Goal: Transaction & Acquisition: Purchase product/service

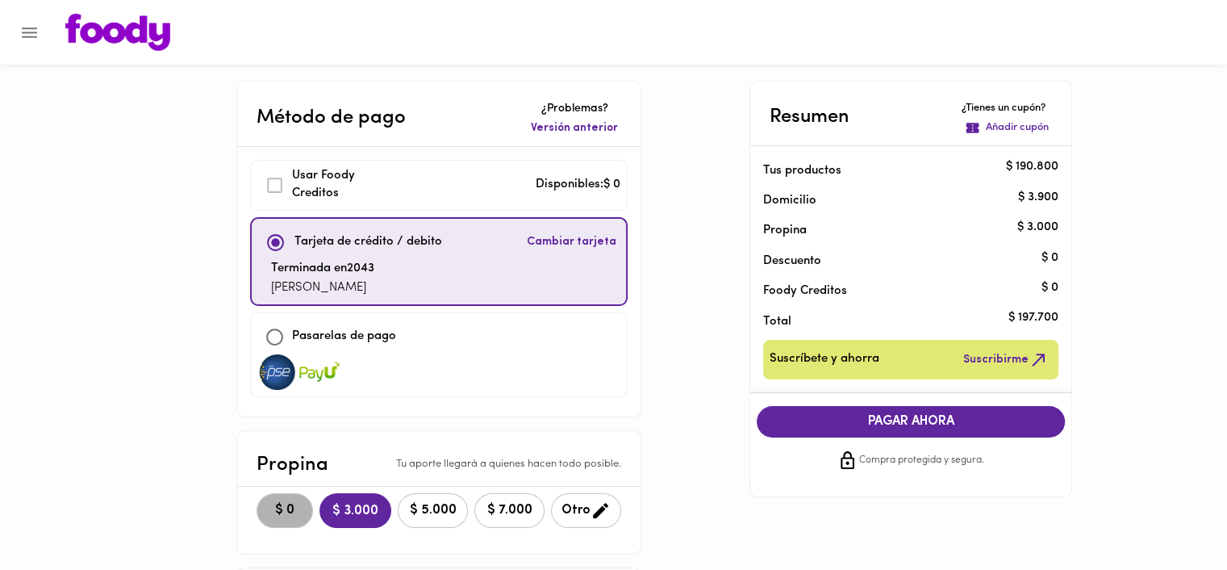
click at [283, 509] on span "$ 0" at bounding box center [284, 510] width 35 height 15
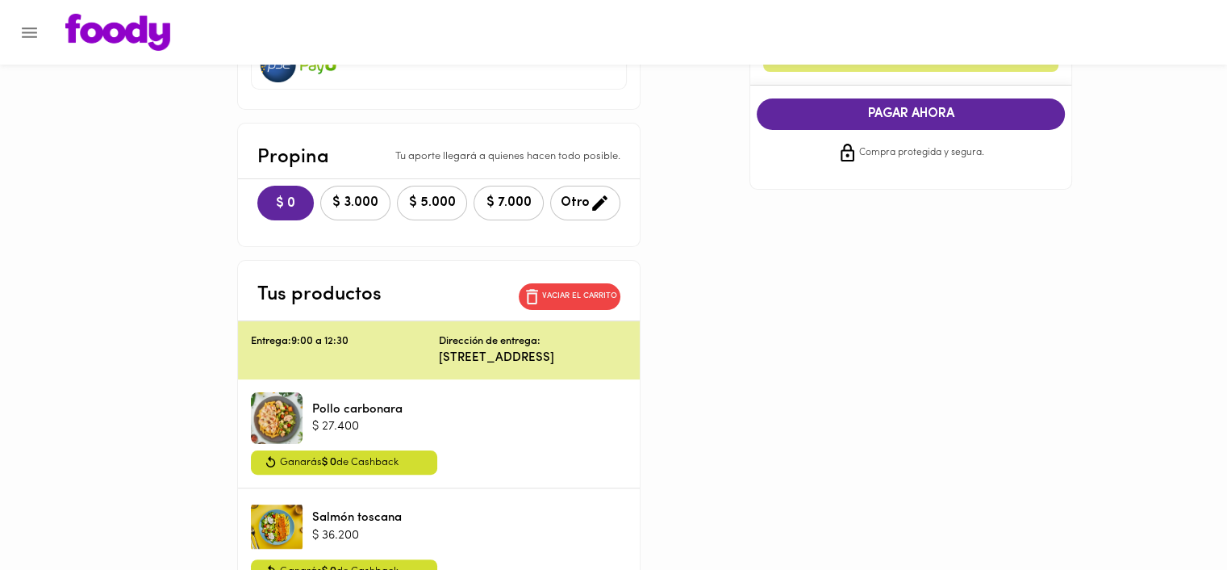
scroll to position [139, 0]
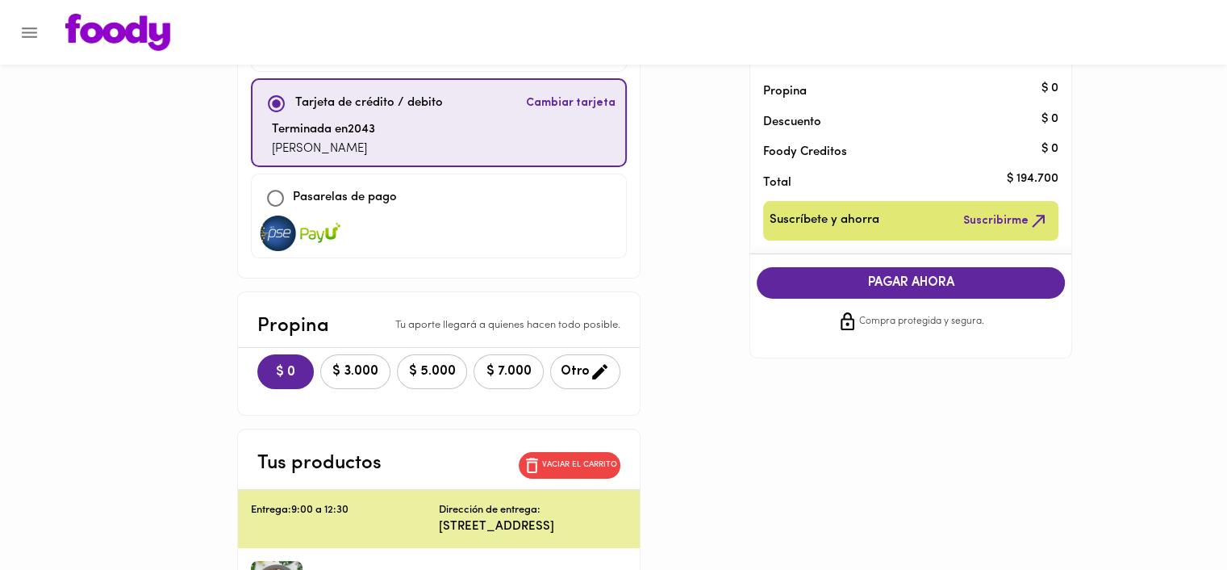
click at [984, 294] on button "PAGAR AHORA" at bounding box center [911, 282] width 308 height 31
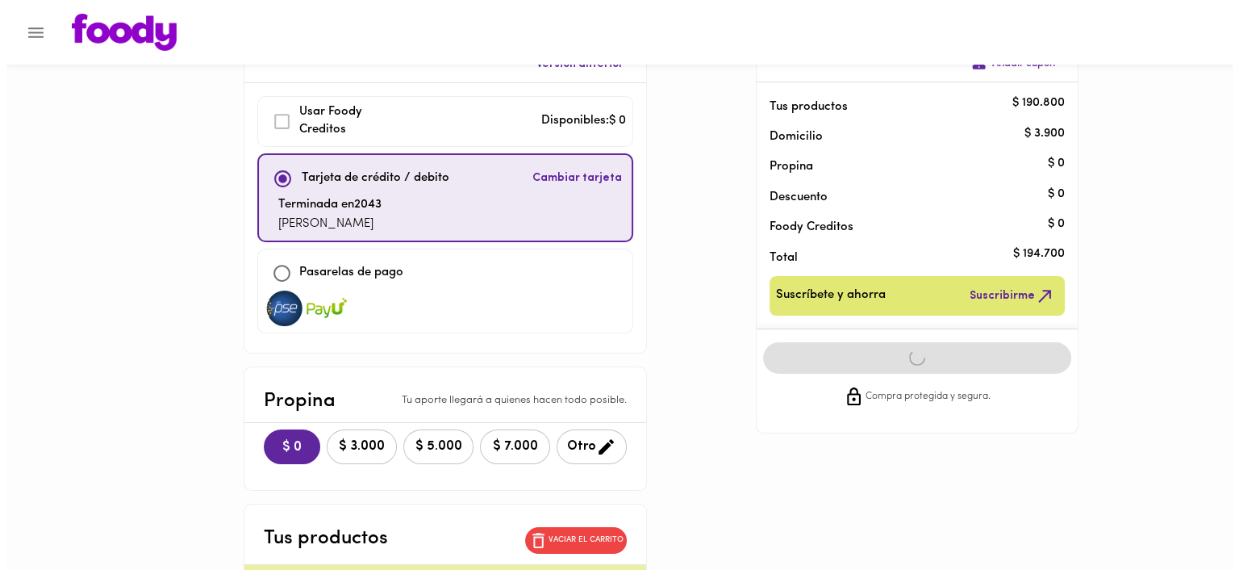
scroll to position [0, 0]
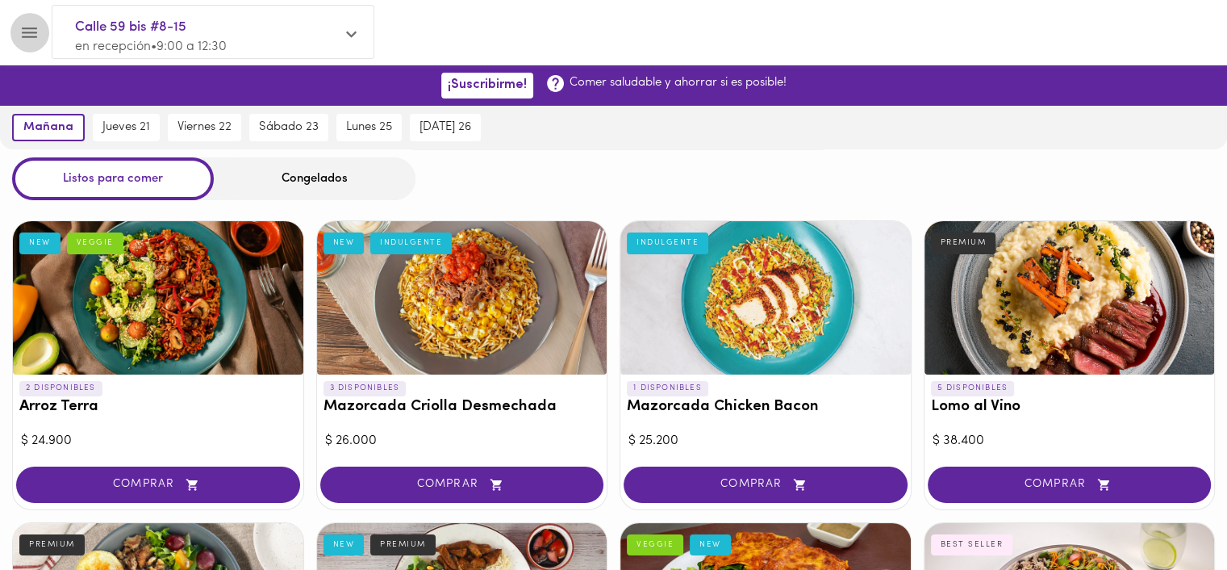
click at [28, 21] on button "Menu" at bounding box center [30, 33] width 40 height 40
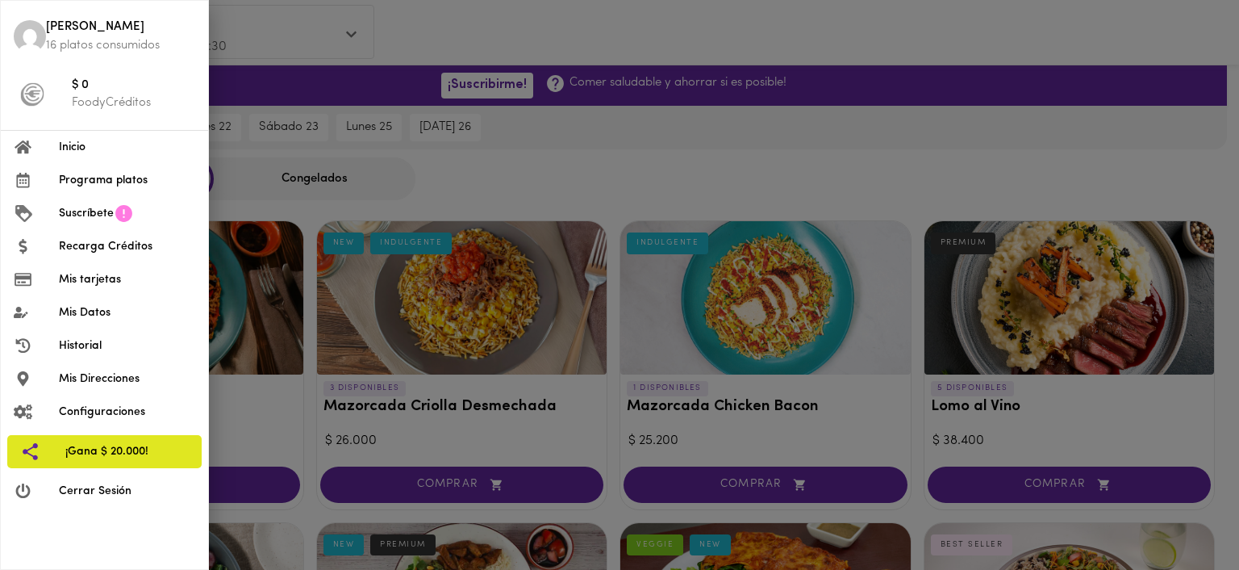
click at [106, 342] on span "Historial" at bounding box center [127, 345] width 136 height 17
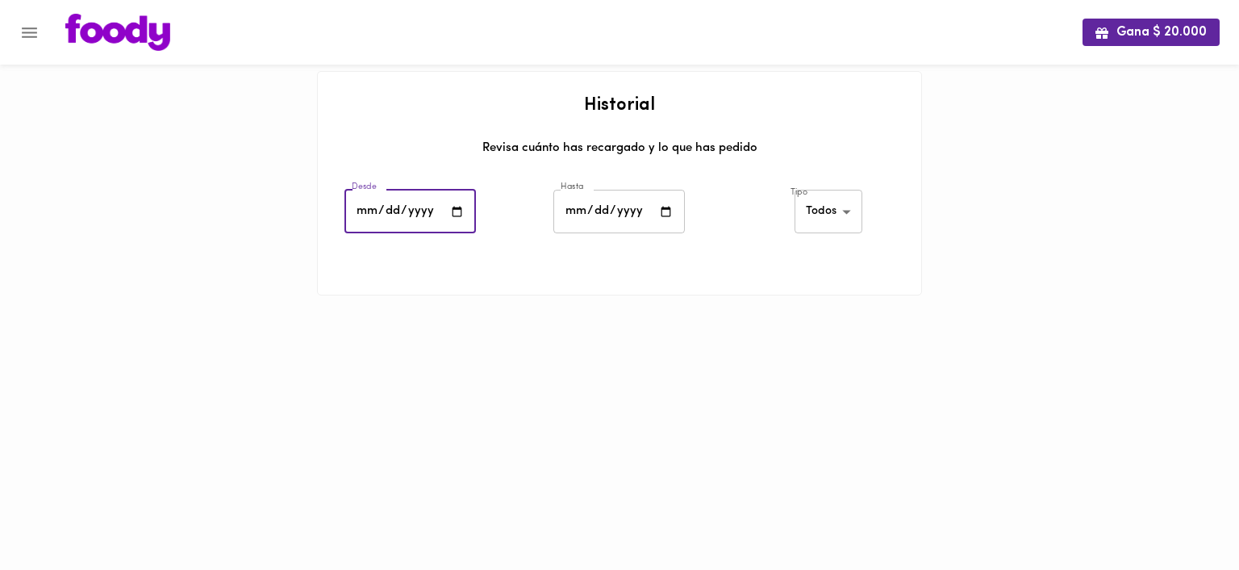
click at [378, 204] on input "date" at bounding box center [410, 212] width 132 height 44
click at [365, 206] on input "date" at bounding box center [410, 212] width 132 height 44
click at [449, 211] on input "date" at bounding box center [410, 212] width 132 height 44
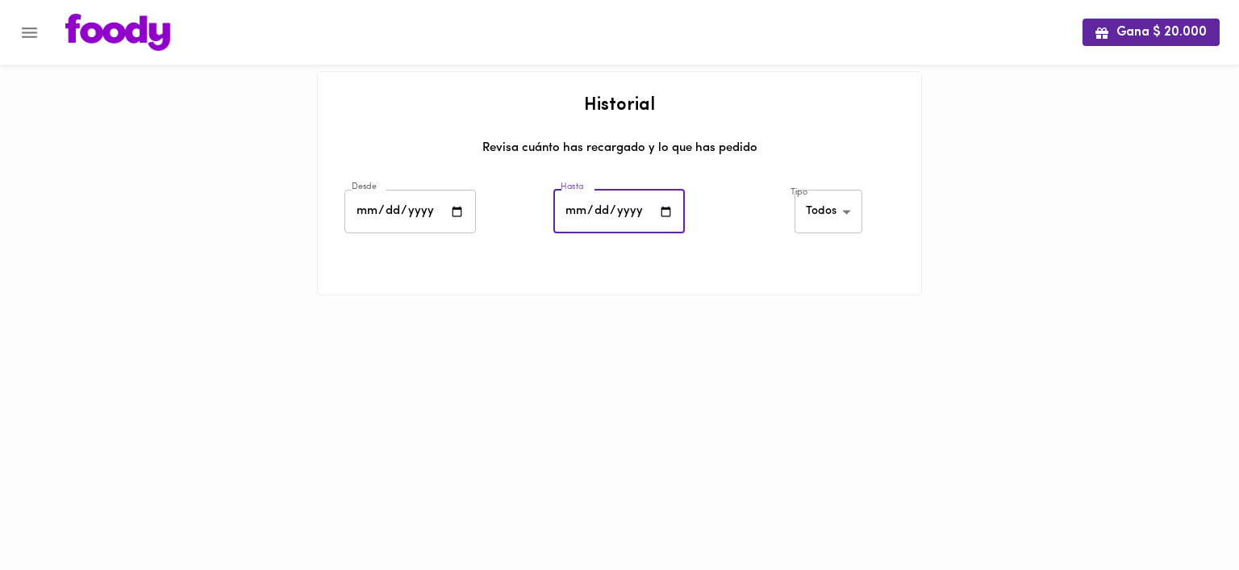
click at [570, 213] on input "date" at bounding box center [619, 212] width 132 height 44
click at [368, 208] on input "[DATE]" at bounding box center [410, 212] width 132 height 44
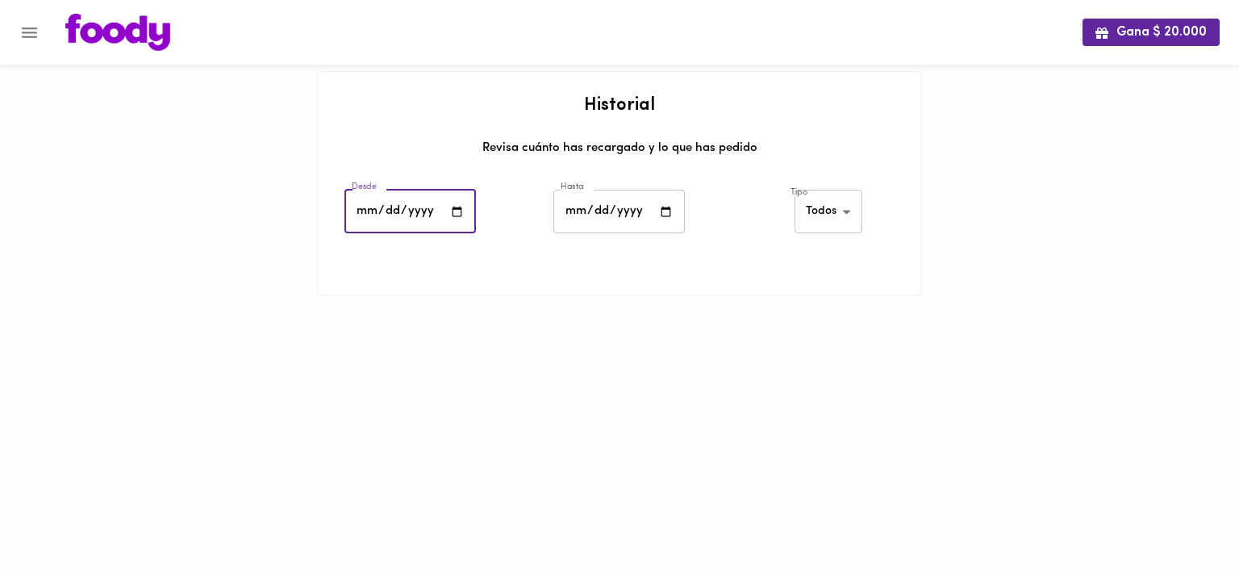
click at [368, 208] on input "[DATE]" at bounding box center [410, 212] width 132 height 44
click at [461, 215] on input "[DATE]" at bounding box center [410, 212] width 132 height 44
type input "[DATE]"
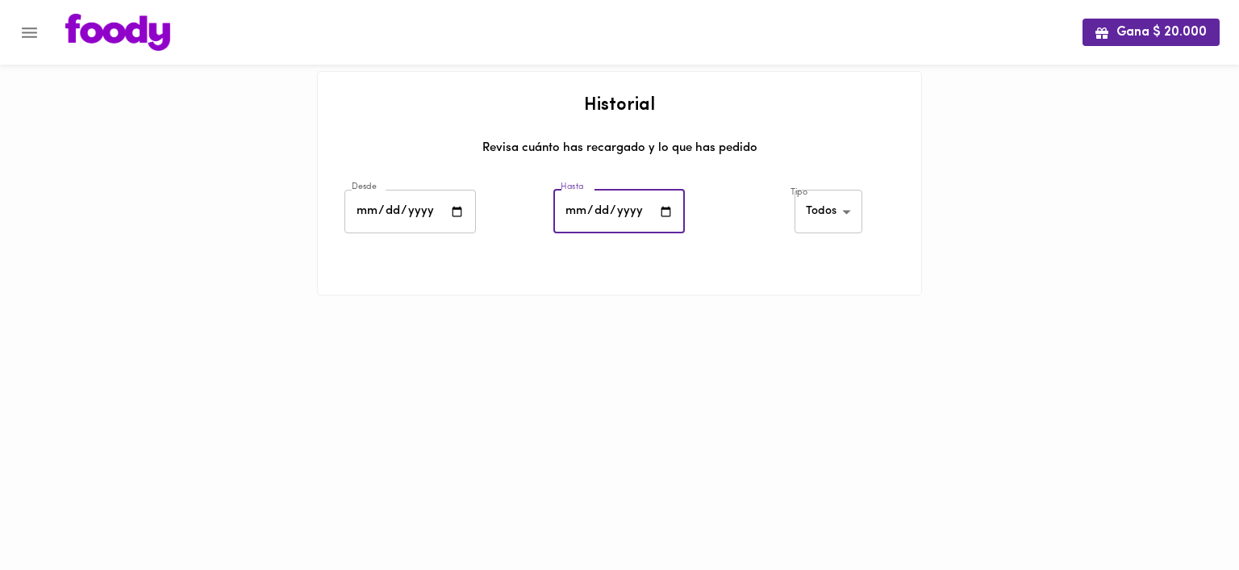
click at [578, 206] on input "date" at bounding box center [619, 212] width 132 height 44
click at [664, 210] on input "date" at bounding box center [619, 212] width 132 height 44
type input "[DATE]"
click at [832, 223] on body "Gana $ 20.000 Historial Revisa cuánto has recargado y lo que has pedido Desde […" at bounding box center [619, 168] width 1239 height 336
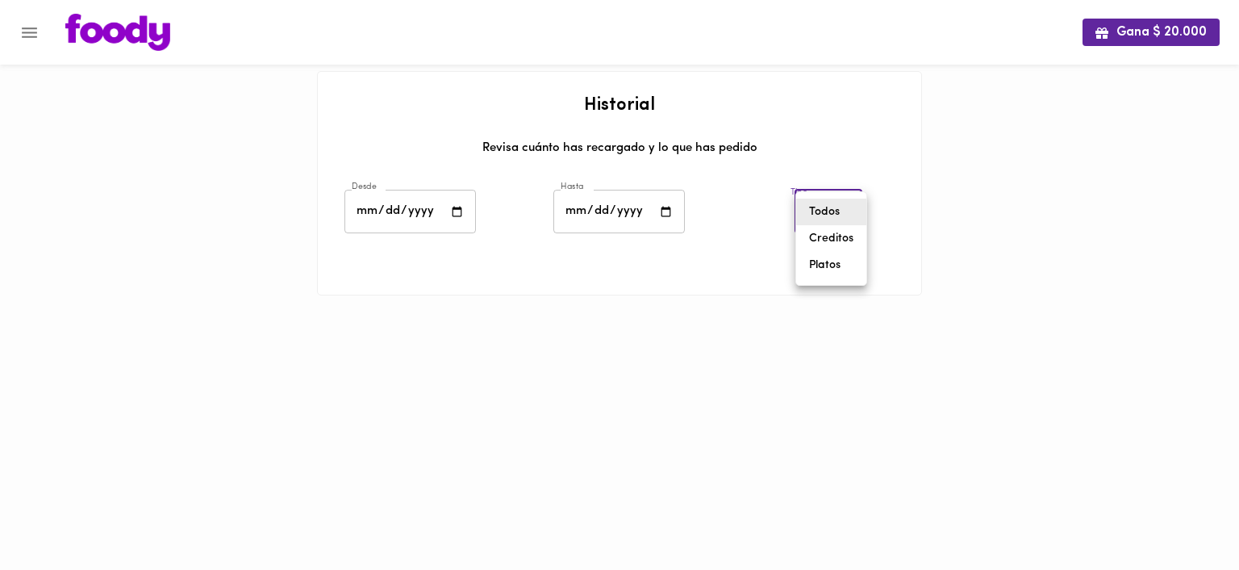
click at [823, 282] on ul "Todos Creditos Platos" at bounding box center [831, 238] width 70 height 93
click at [823, 276] on li "Platos" at bounding box center [831, 265] width 70 height 27
type input "[PERSON_NAME]-dishes"
